Goal: Task Accomplishment & Management: Manage account settings

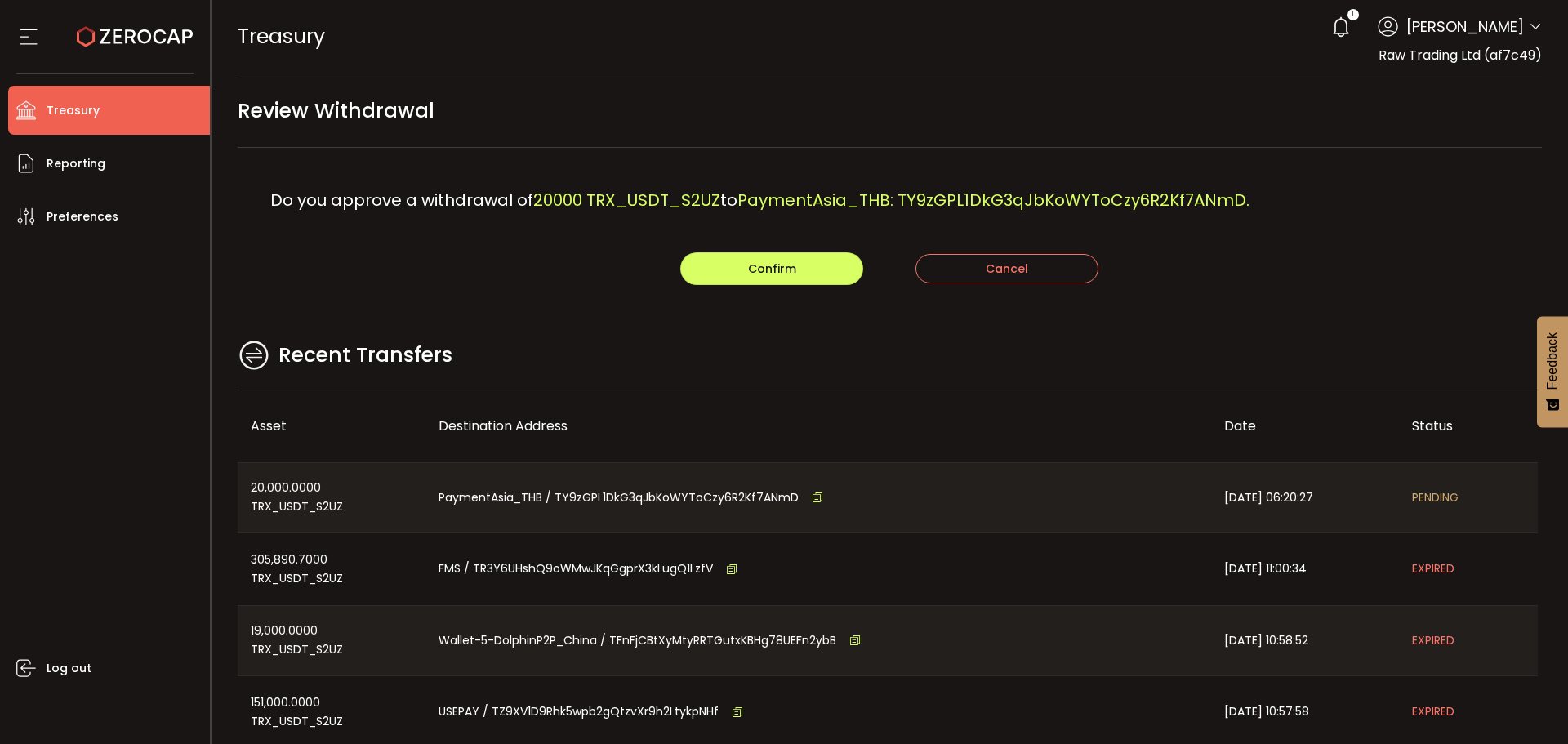
click at [933, 326] on main "Review Withdrawal Do you approve a withdrawal of 20000 TRX_USDT_S2UZ to Payment…" at bounding box center [890, 471] width 1357 height 793
click at [780, 263] on span "Confirm" at bounding box center [772, 268] width 48 height 16
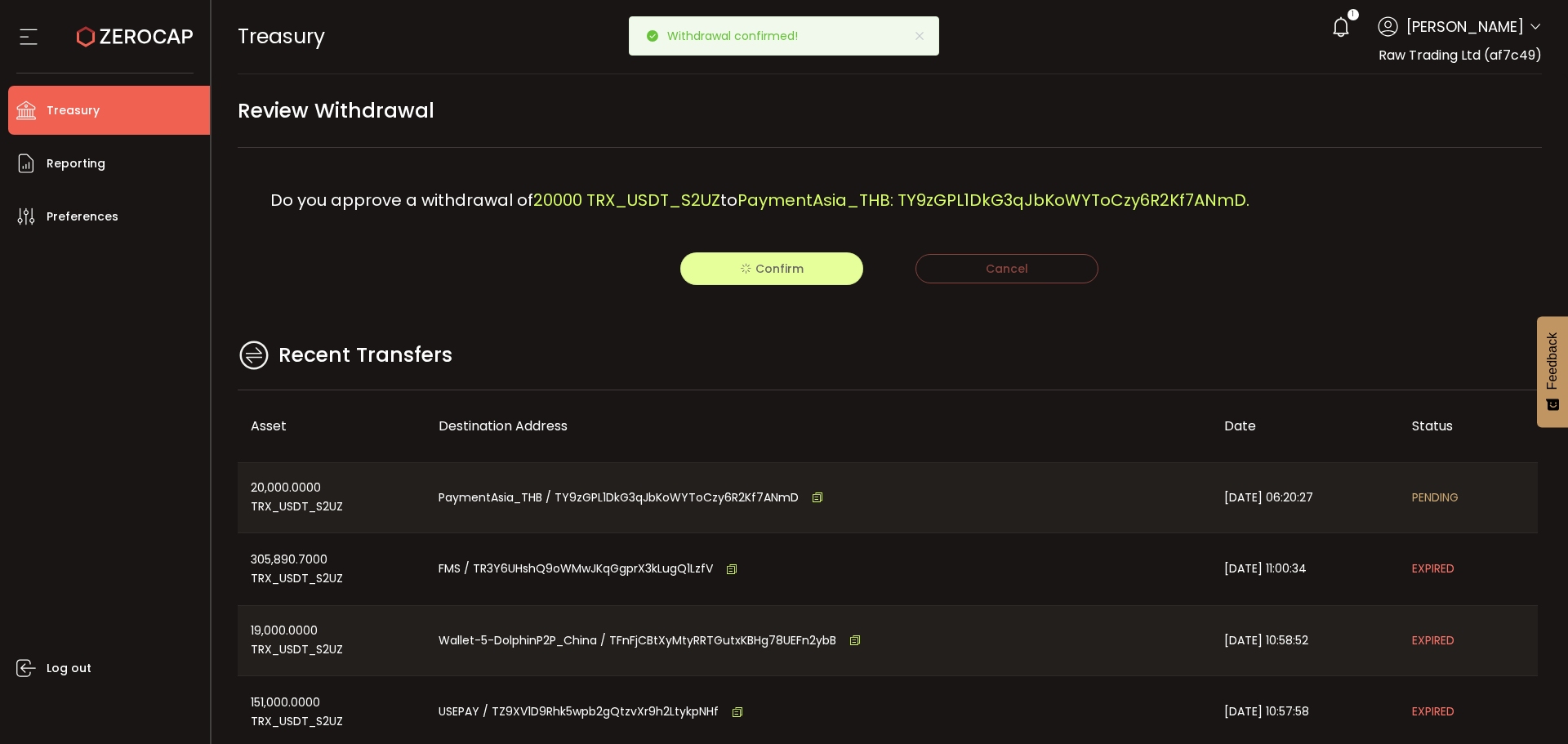
click at [148, 35] on icon at bounding box center [135, 36] width 116 height 116
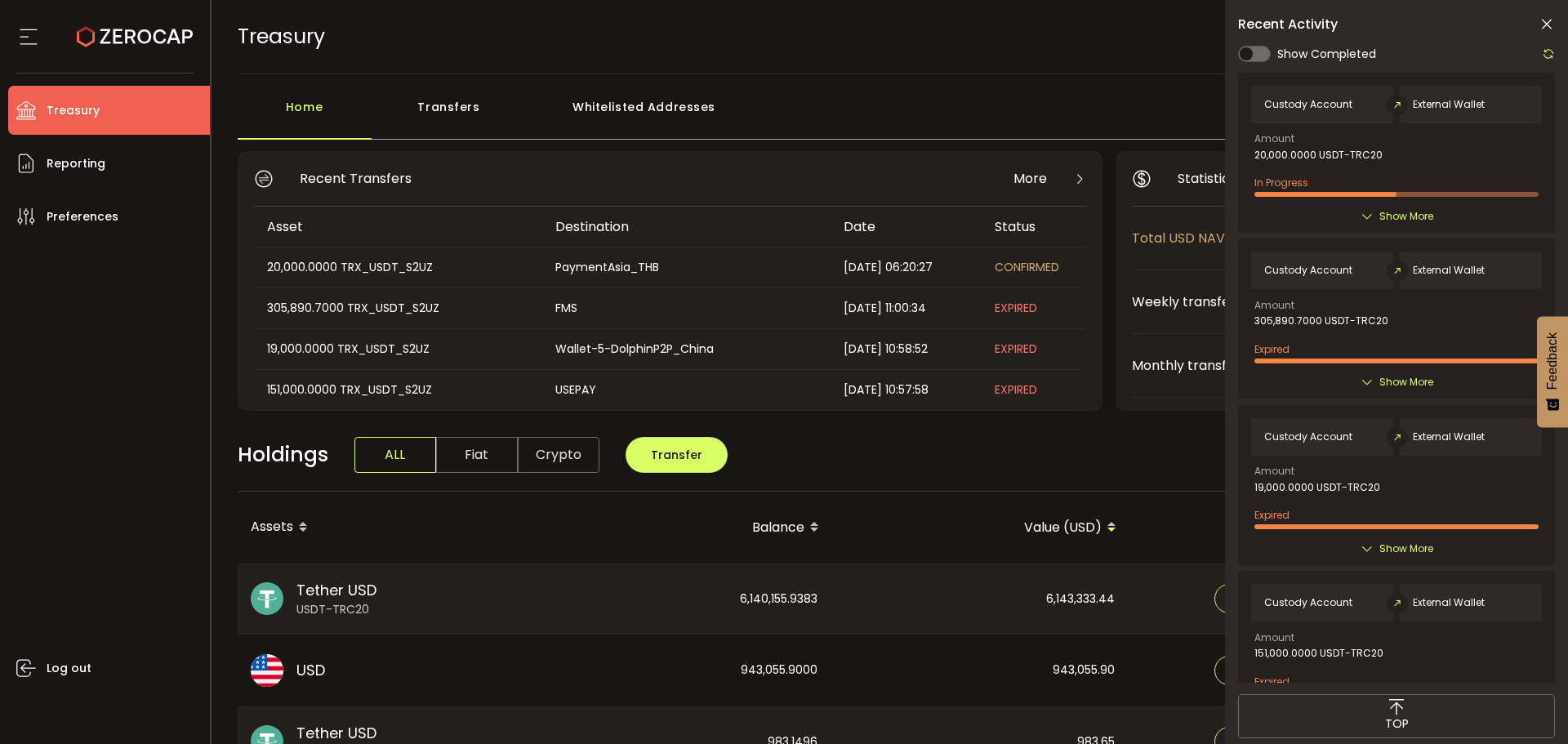
drag, startPoint x: 123, startPoint y: 396, endPoint x: 130, endPoint y: 400, distance: 8.1
click at [122, 392] on div "Log out" at bounding box center [109, 487] width 202 height 491
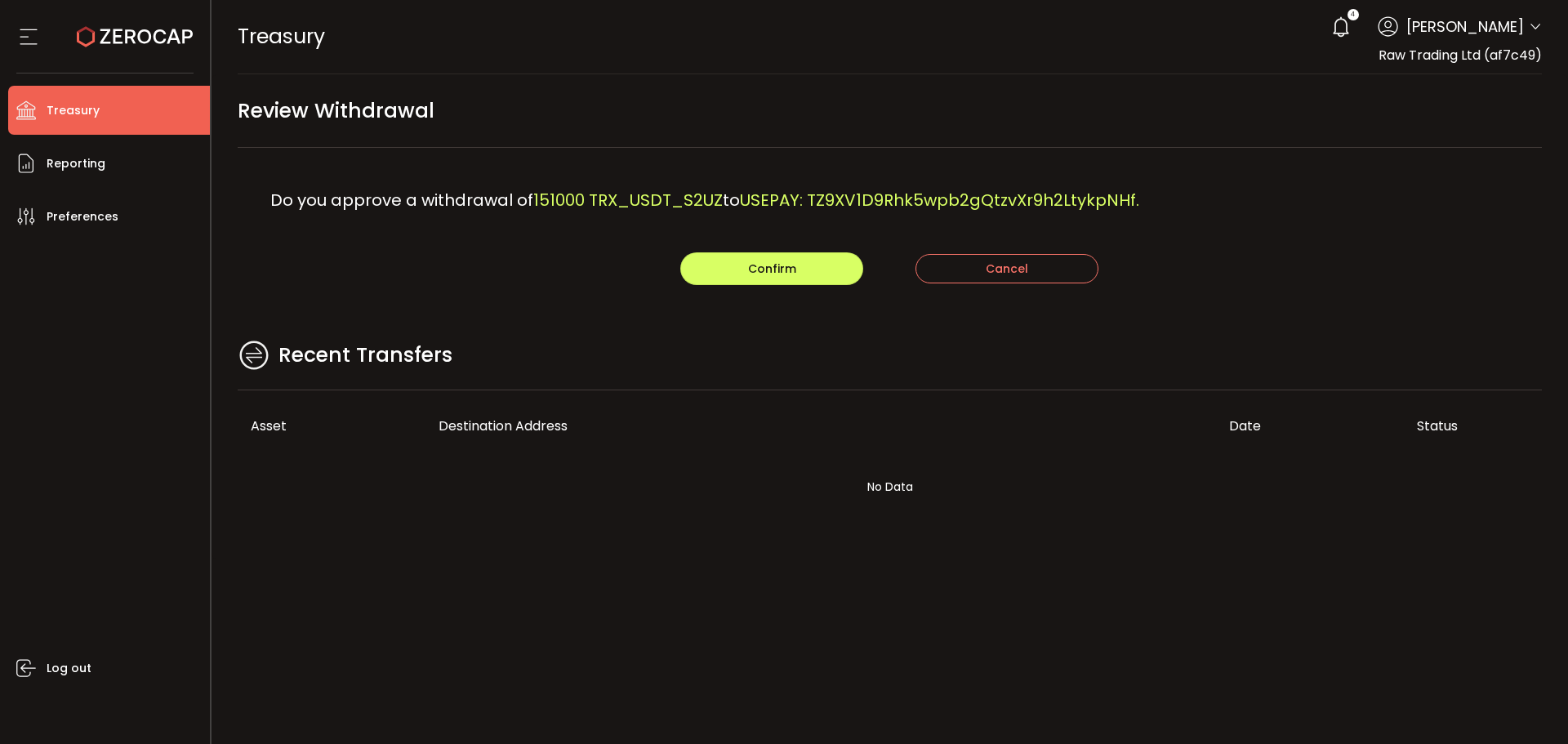
click at [533, 306] on main "Review Withdrawal Do you approve a withdrawal of 151000 TRX_USDT_S2UZ to USEPAY…" at bounding box center [890, 317] width 1357 height 485
click at [732, 255] on button "Confirm" at bounding box center [772, 268] width 183 height 33
click at [533, 316] on main "Review Withdrawal Do you approve a withdrawal of 19000 TRX_USDT_S2UZ to Wallet-…" at bounding box center [890, 317] width 1357 height 485
drag, startPoint x: 505, startPoint y: 306, endPoint x: 573, endPoint y: 304, distance: 68.0
click at [530, 305] on main "Review Withdrawal Do you approve a withdrawal of 19000 TRX_USDT_S2UZ to Wallet-…" at bounding box center [890, 317] width 1357 height 485
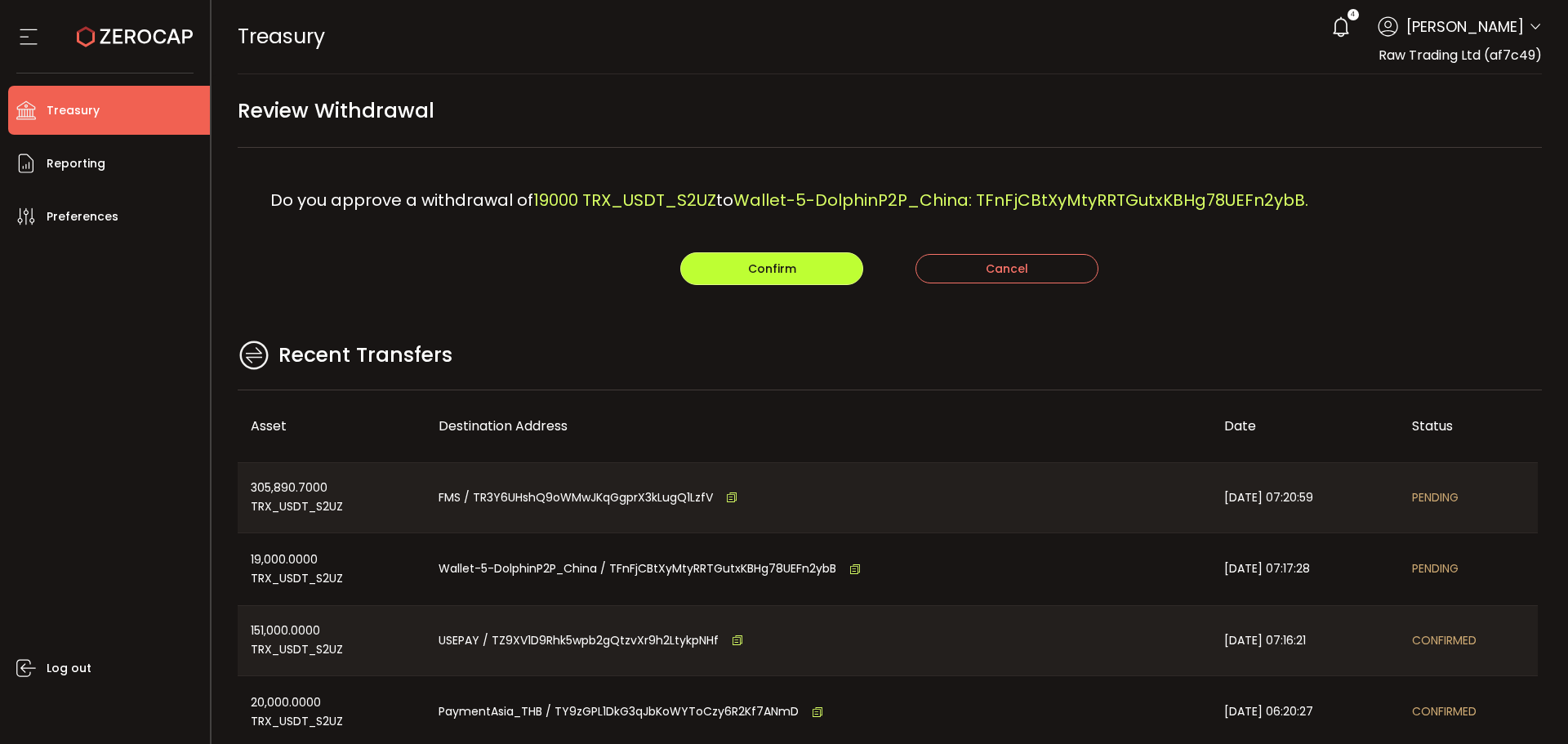
click at [766, 259] on button "Confirm" at bounding box center [772, 268] width 183 height 33
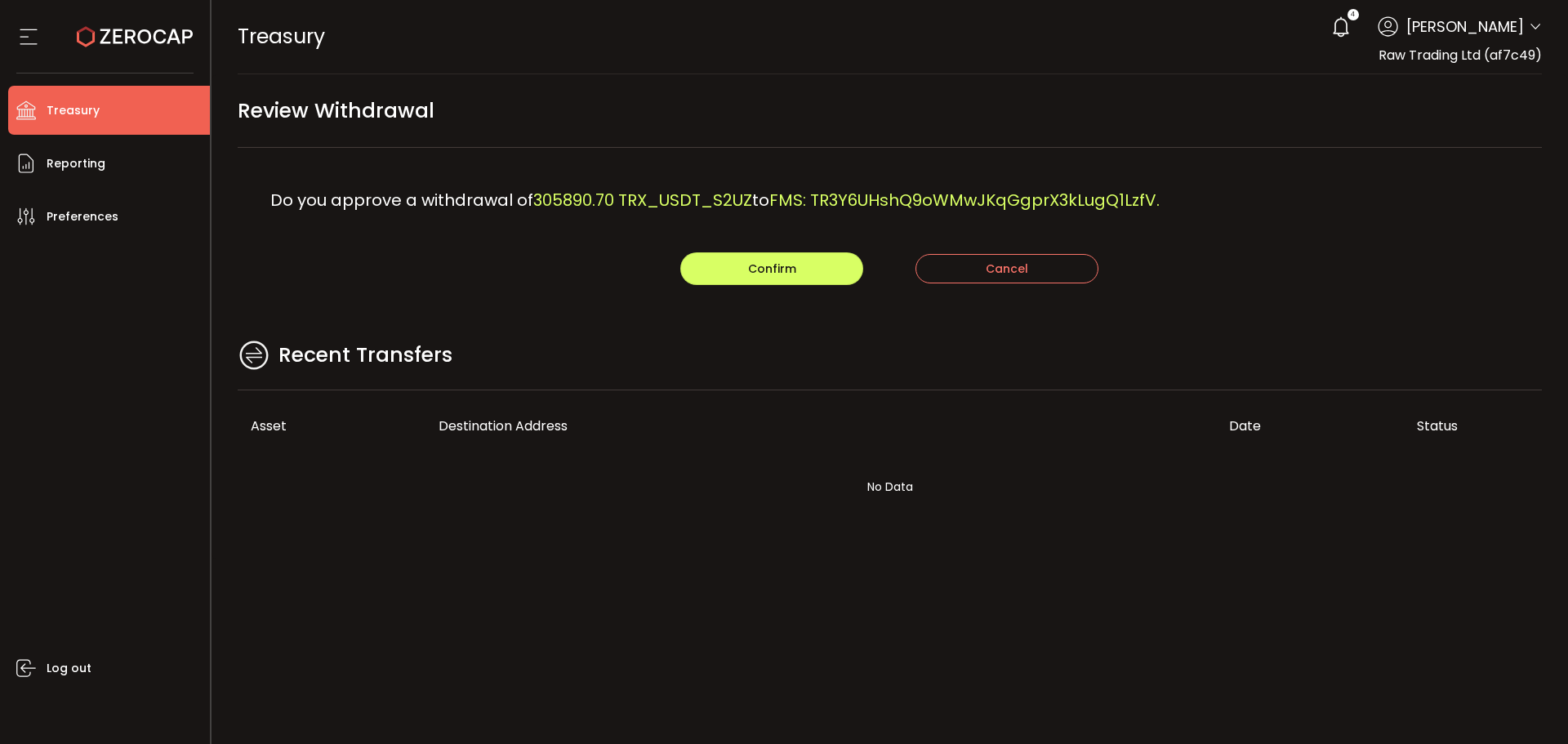
click at [554, 247] on div "Do you approve a withdrawal of 305890.70 TRX_USDT_S2UZ to FMS: TR3Y6UHshQ9oWMwJ…" at bounding box center [890, 200] width 1305 height 104
click at [747, 255] on button "Confirm" at bounding box center [772, 268] width 183 height 33
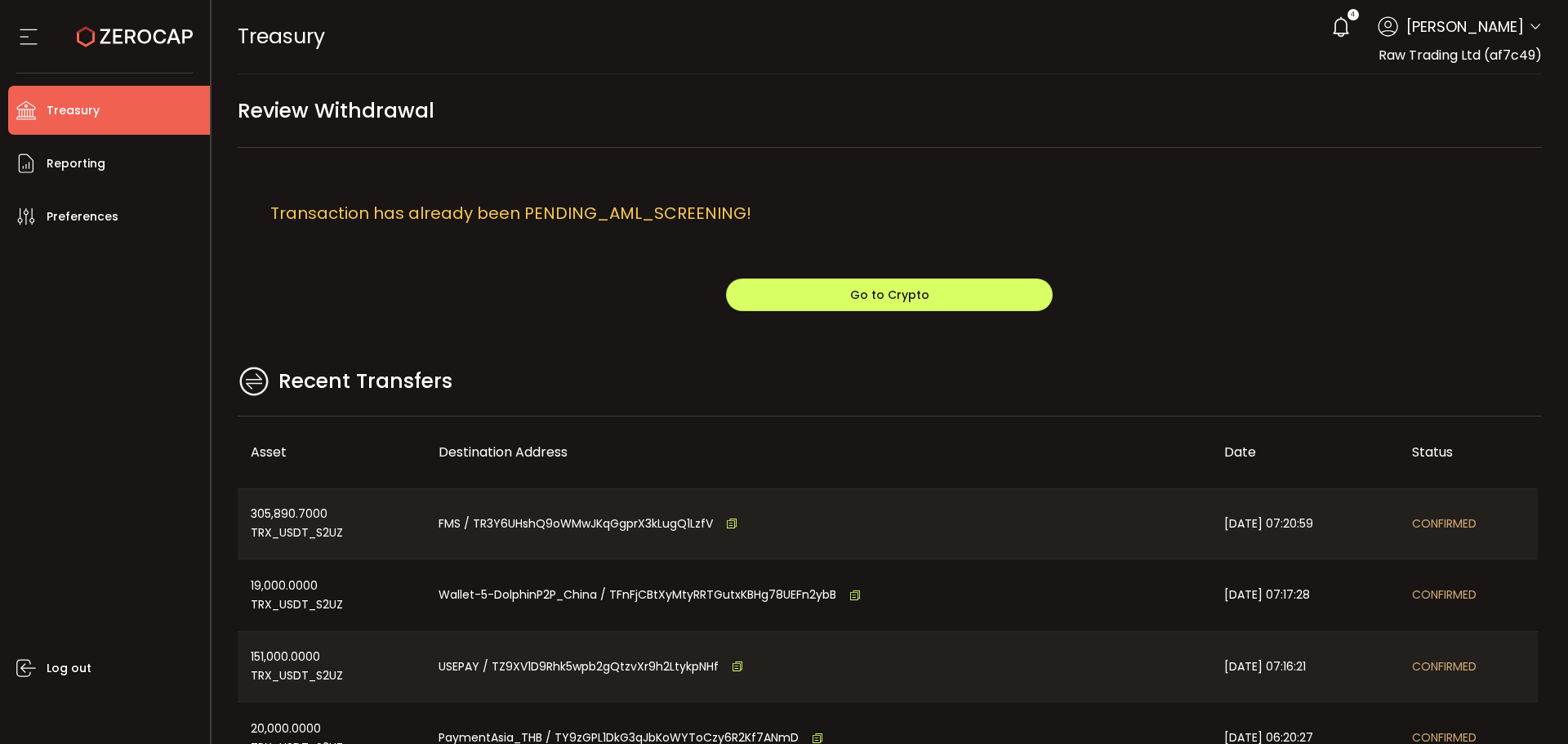
drag, startPoint x: 130, startPoint y: 16, endPoint x: 152, endPoint y: 29, distance: 25.6
click at [130, 16] on icon at bounding box center [135, 36] width 116 height 116
